Goal: Task Accomplishment & Management: Complete application form

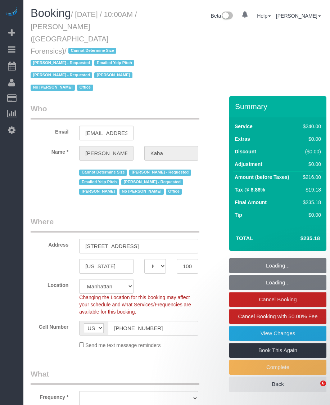
select select "NY"
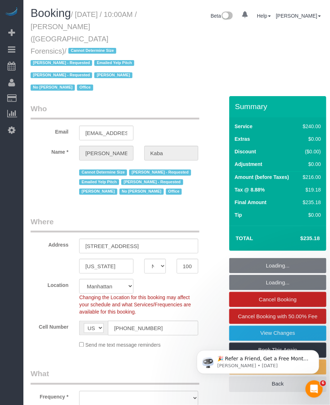
select select "string:stripe-pm_1M5WF74VGloSiKo7yaFUKUtE"
select select "180"
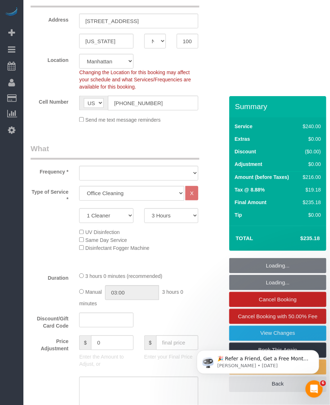
select select "object:926"
select select "spot1"
select select "number:89"
select select "number:90"
select select "number:15"
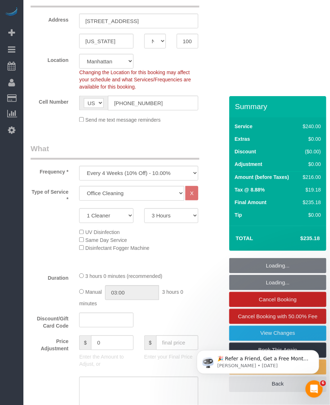
select select "number:5"
select select "object:1533"
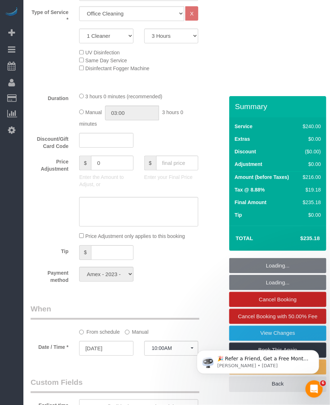
scroll to position [630, 0]
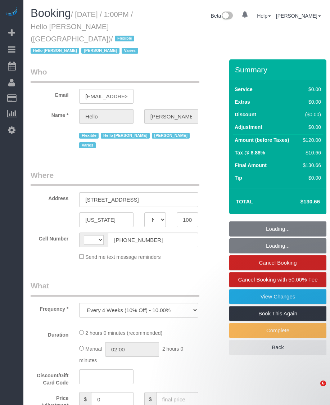
select select "NY"
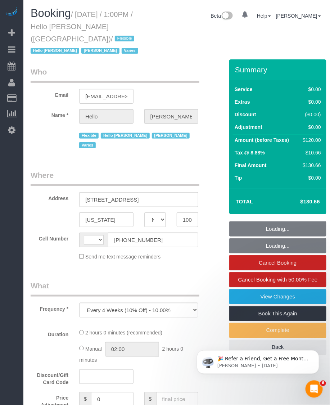
scroll to position [180, 0]
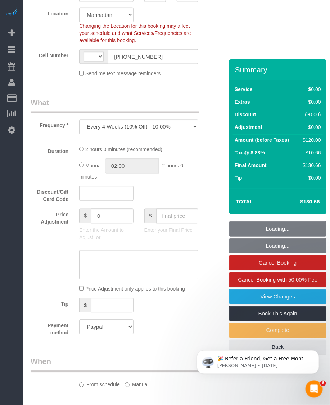
select select "object:571"
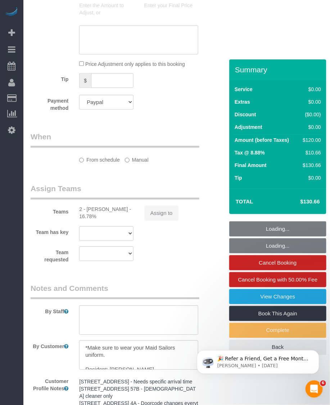
select select "string:US"
select select "number:89"
select select "number:90"
select select "number:15"
select select "number:5"
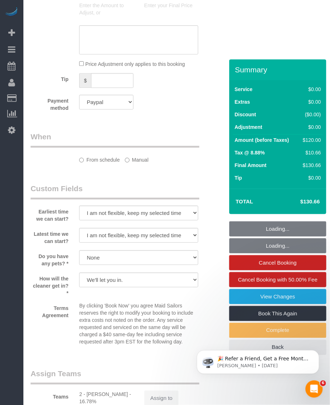
select select "1"
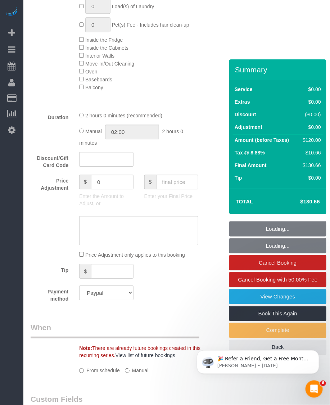
scroll to position [641, 0]
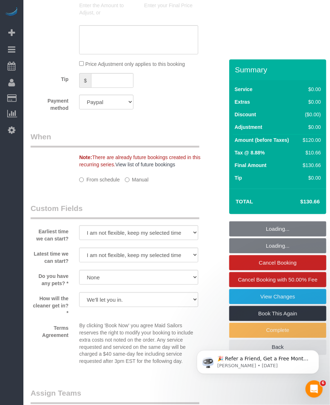
select select "spot1"
select select "1"
